Goal: Transaction & Acquisition: Purchase product/service

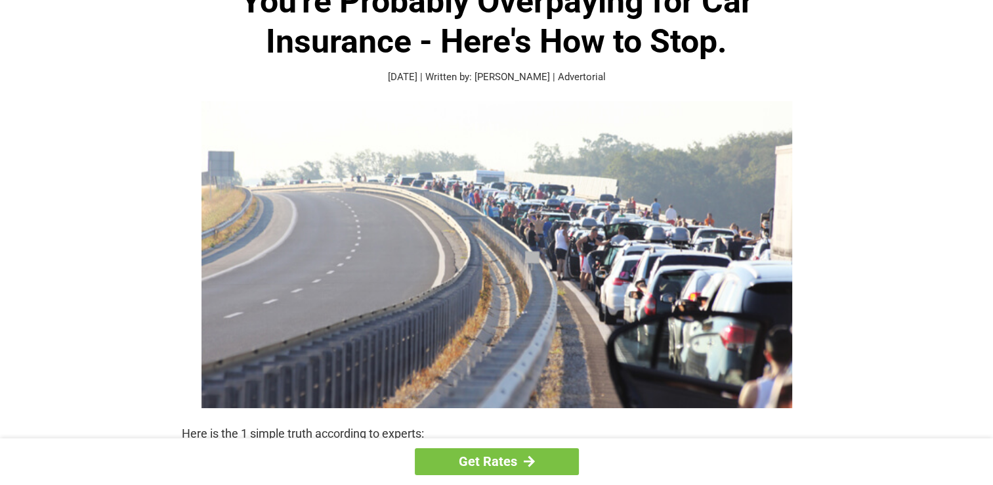
scroll to position [84, 0]
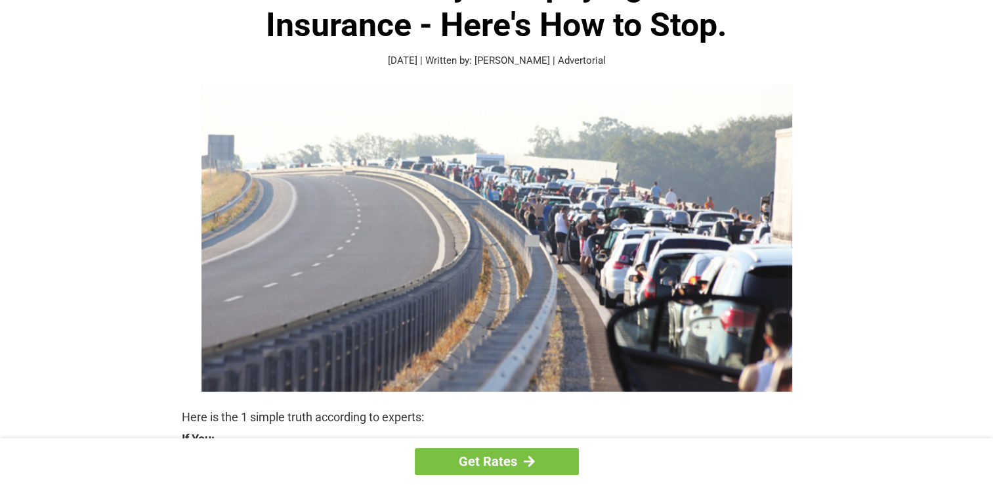
click at [481, 26] on h1 "You're Probably Overpaying for Car Insurance - Here's How to Stop." at bounding box center [497, 5] width 630 height 80
click at [466, 35] on h1 "You're Probably Overpaying for Car Insurance - Here's How to Stop." at bounding box center [497, 5] width 630 height 80
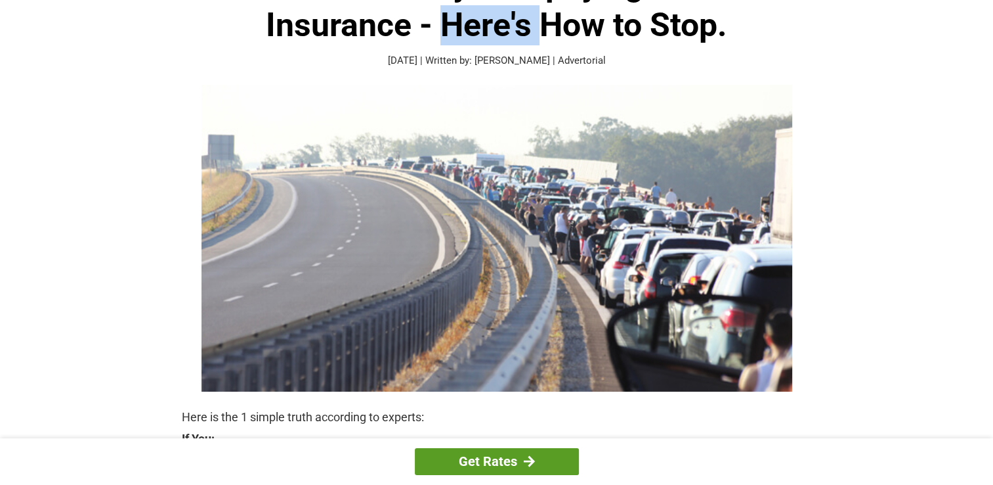
click at [452, 465] on link "Get Rates" at bounding box center [497, 461] width 164 height 27
